Goal: Register for event/course

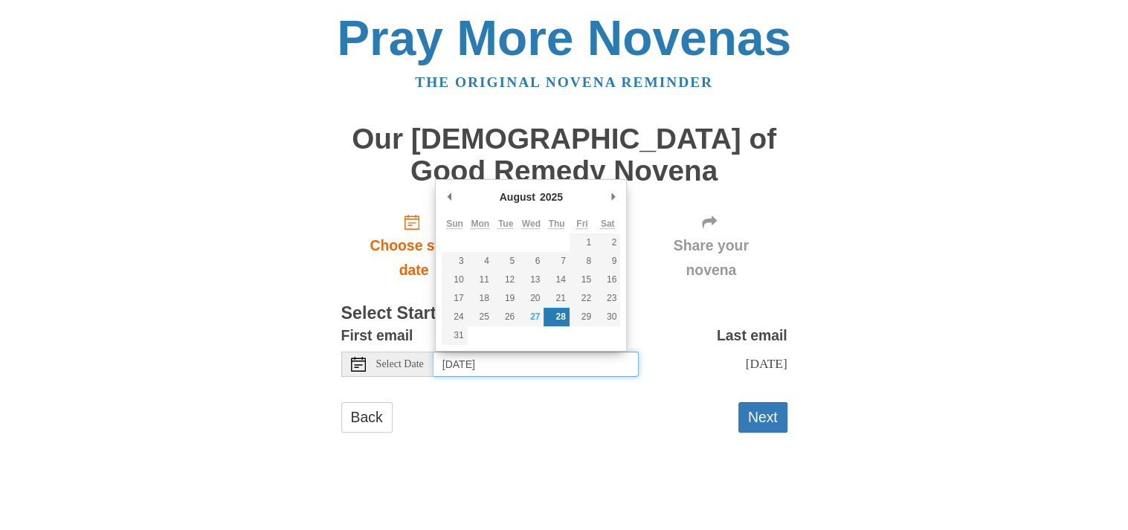
click at [566, 367] on input "Thursday, August 28th" at bounding box center [536, 364] width 205 height 25
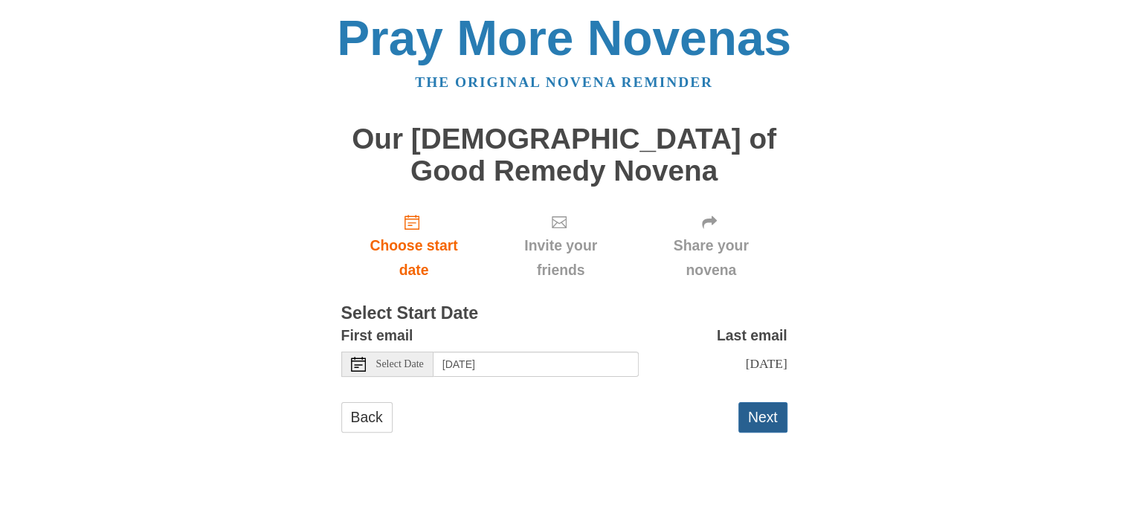
click at [767, 433] on button "Next" at bounding box center [763, 417] width 49 height 30
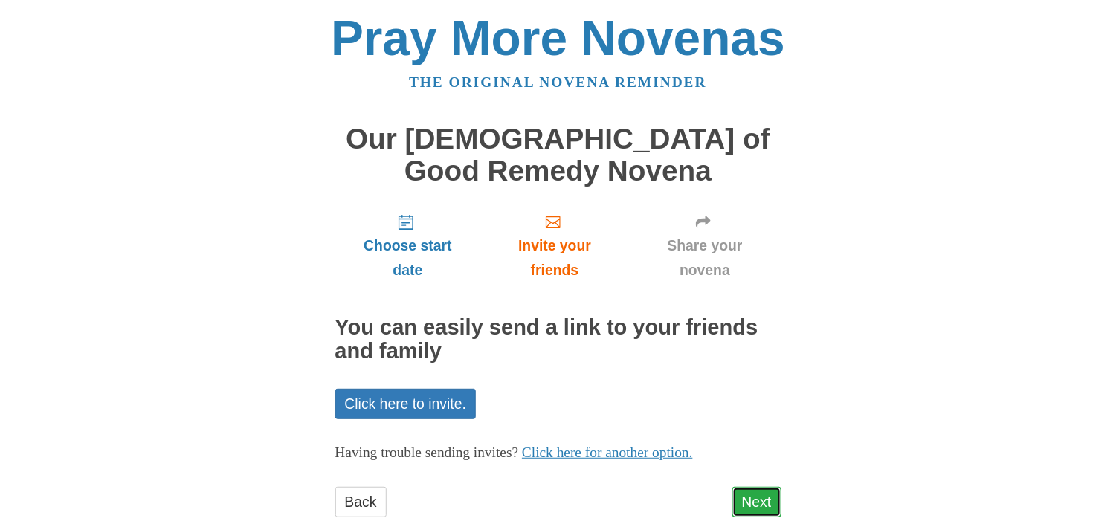
click at [753, 496] on link "Next" at bounding box center [757, 502] width 49 height 30
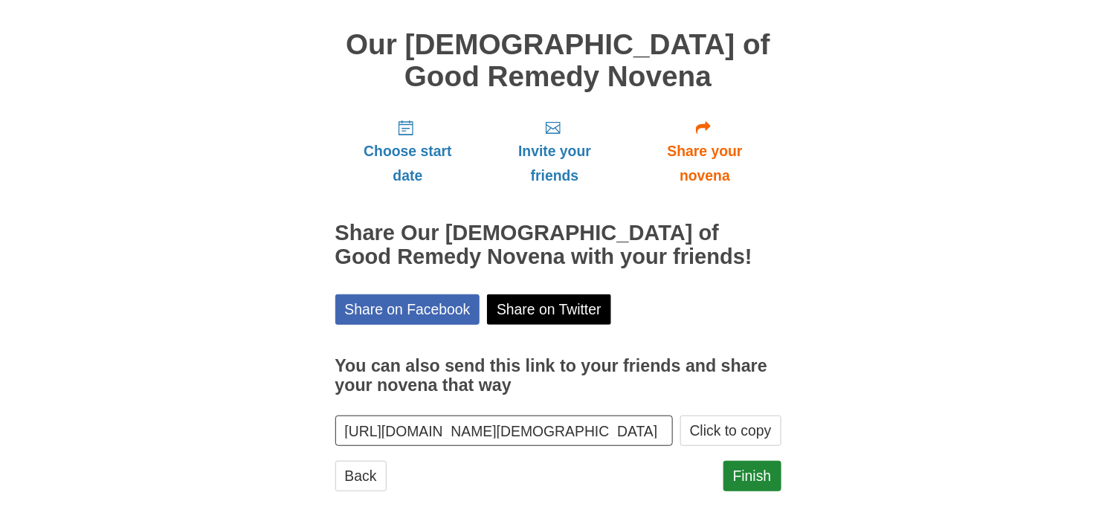
scroll to position [97, 0]
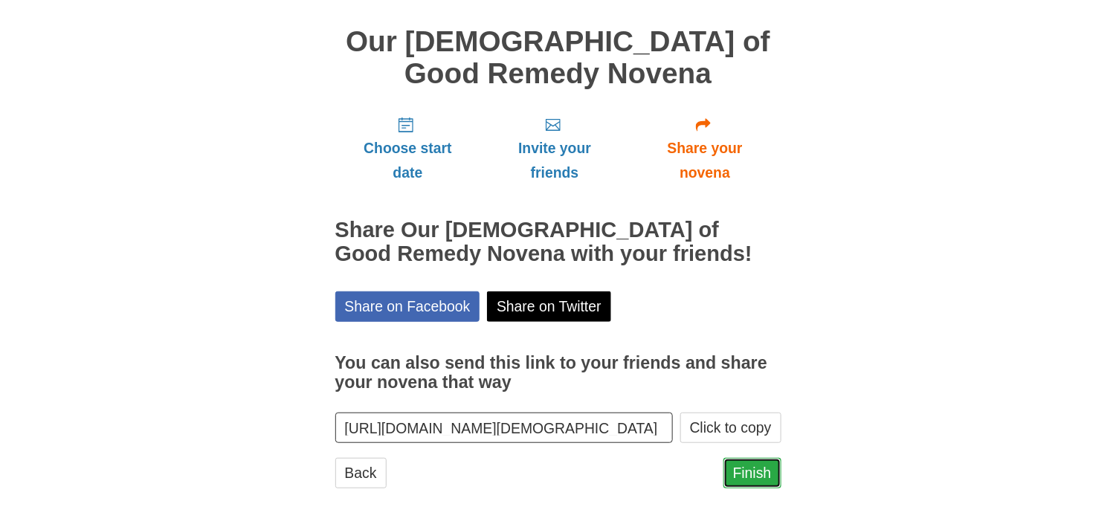
click at [773, 474] on link "Finish" at bounding box center [753, 473] width 58 height 30
